Goal: Task Accomplishment & Management: Complete application form

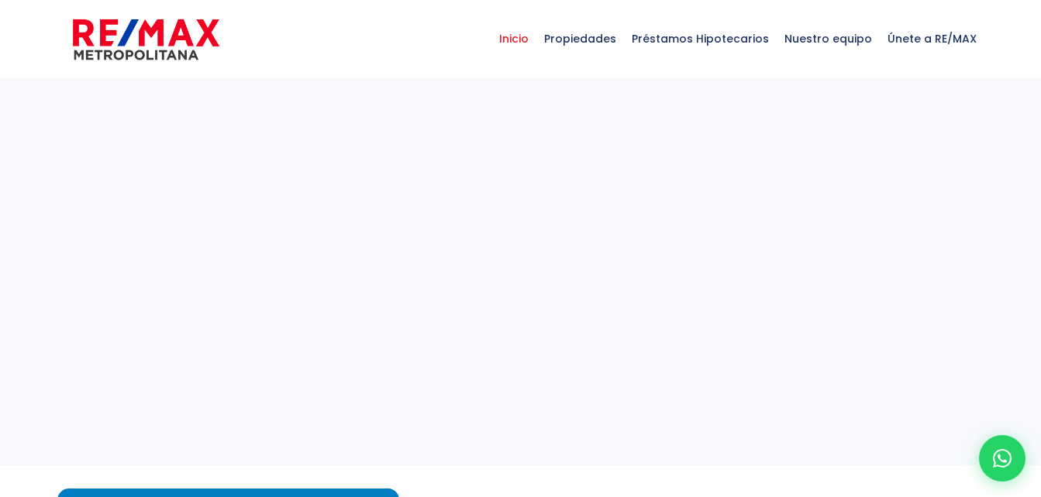
select select
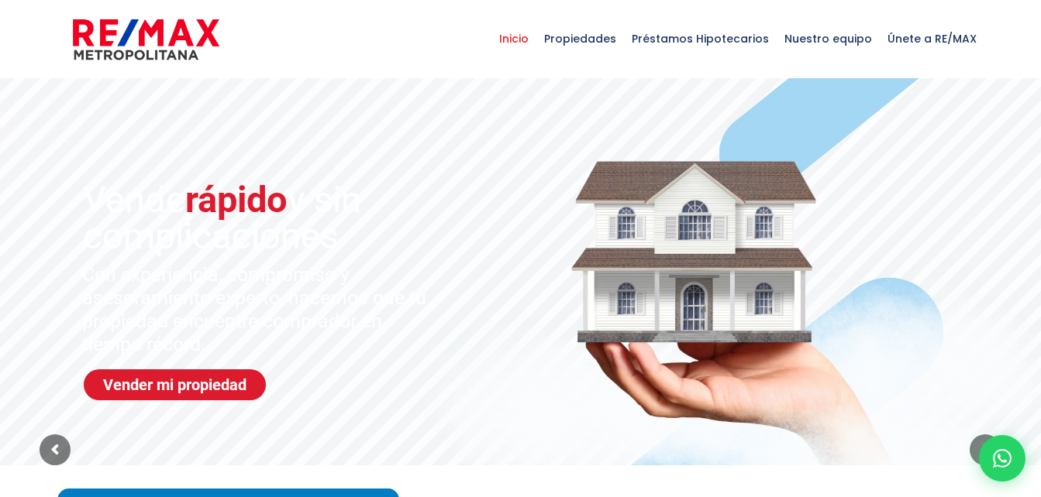
click at [524, 35] on span "Inicio" at bounding box center [513, 38] width 45 height 46
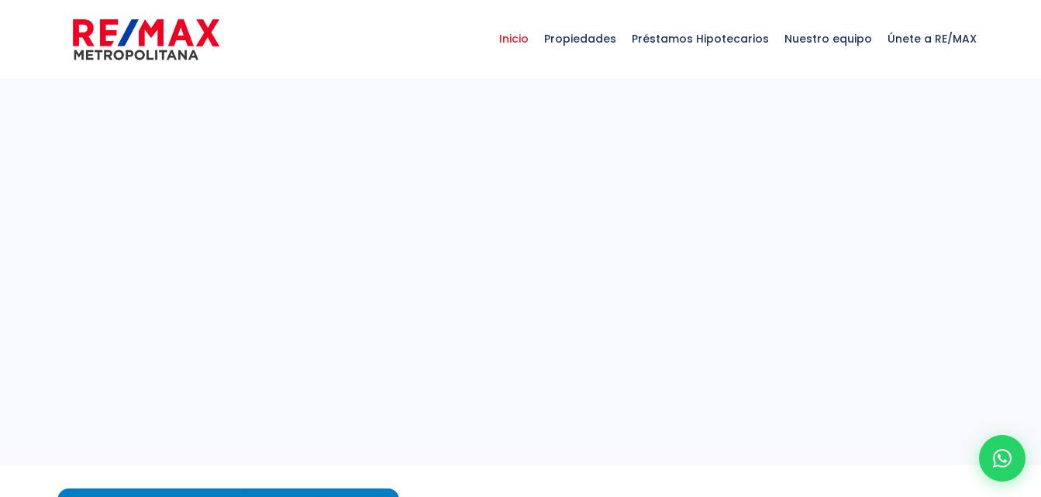
select select
click at [930, 36] on span "Únete a RE/MAX" at bounding box center [931, 38] width 105 height 46
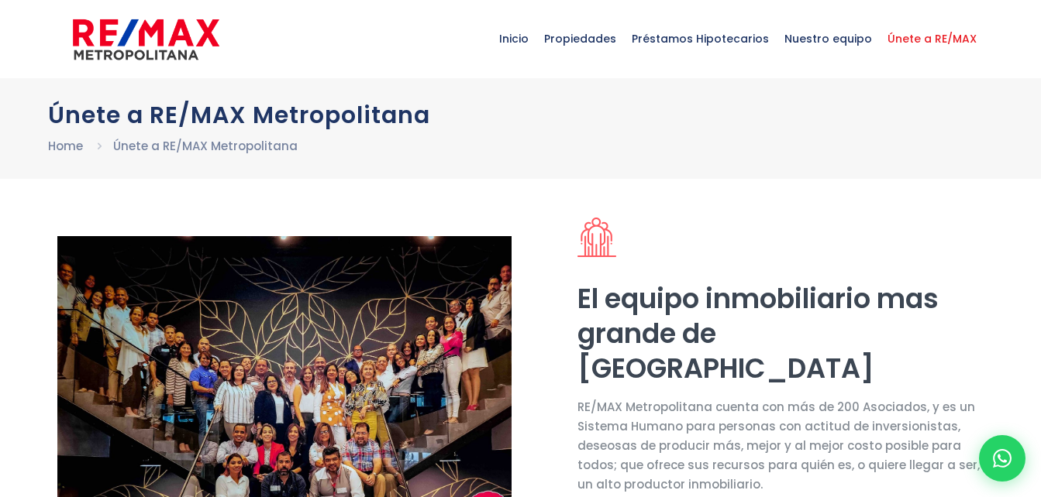
select select "DO"
click at [1013, 136] on div "Únete a RE/MAX Metropolitana Home Únete a RE/MAX Metropolitana" at bounding box center [520, 128] width 1041 height 101
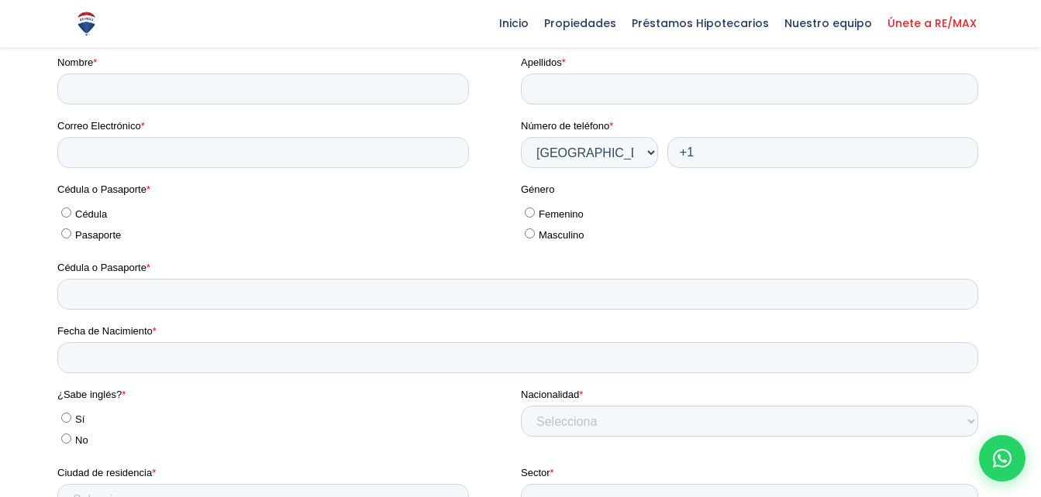
scroll to position [2340, 0]
